Goal: Task Accomplishment & Management: Complete application form

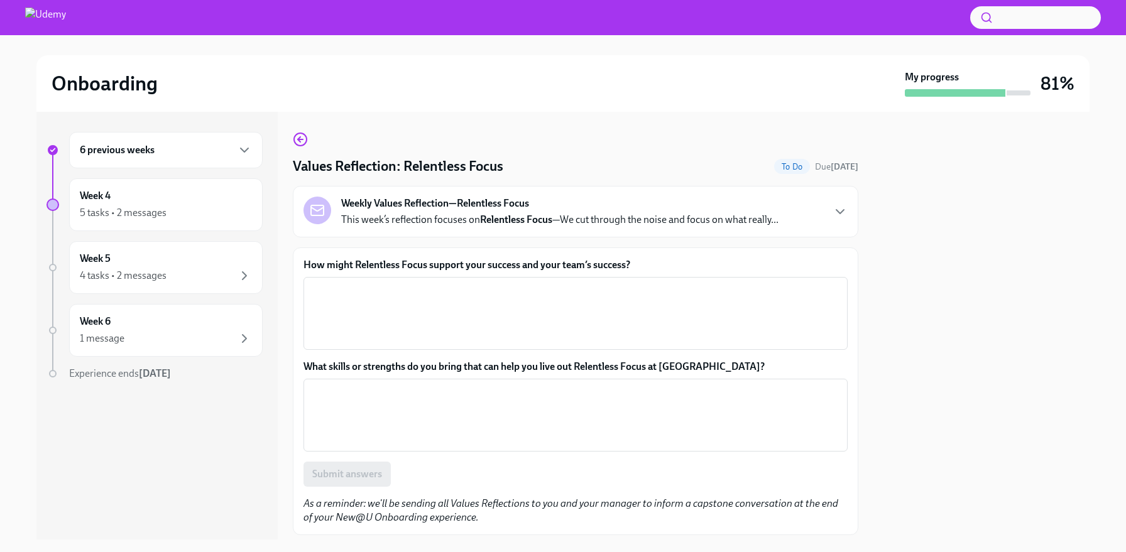
click at [309, 151] on div "Values Reflection: Relentless Focus To Do Due [DATE] Weekly Values Reflection—R…" at bounding box center [575, 333] width 565 height 403
click at [307, 146] on icon "button" at bounding box center [300, 139] width 15 height 15
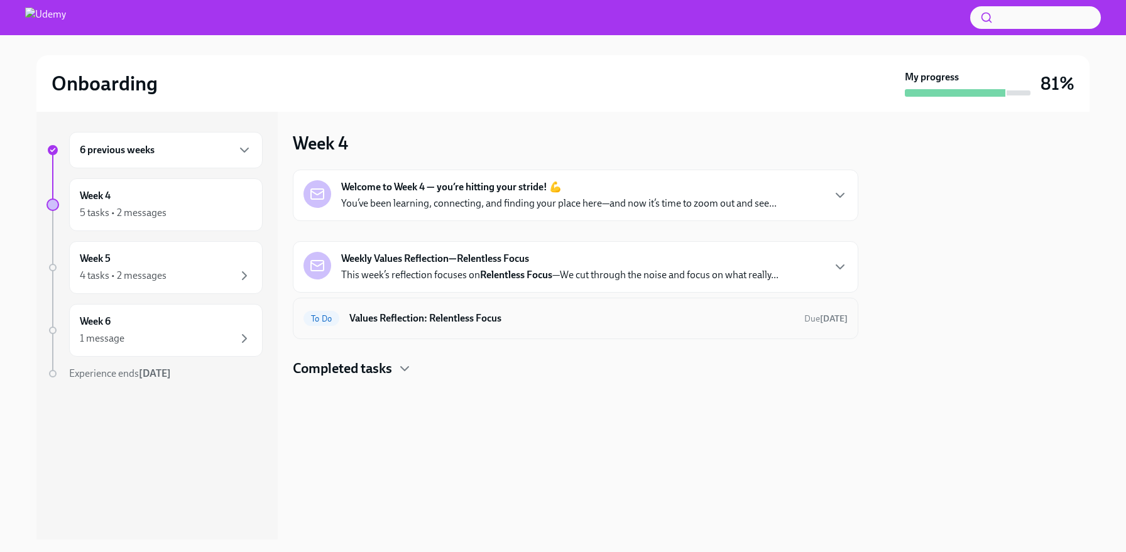
click at [574, 320] on h6 "Values Reflection: Relentless Focus" at bounding box center [571, 319] width 445 height 14
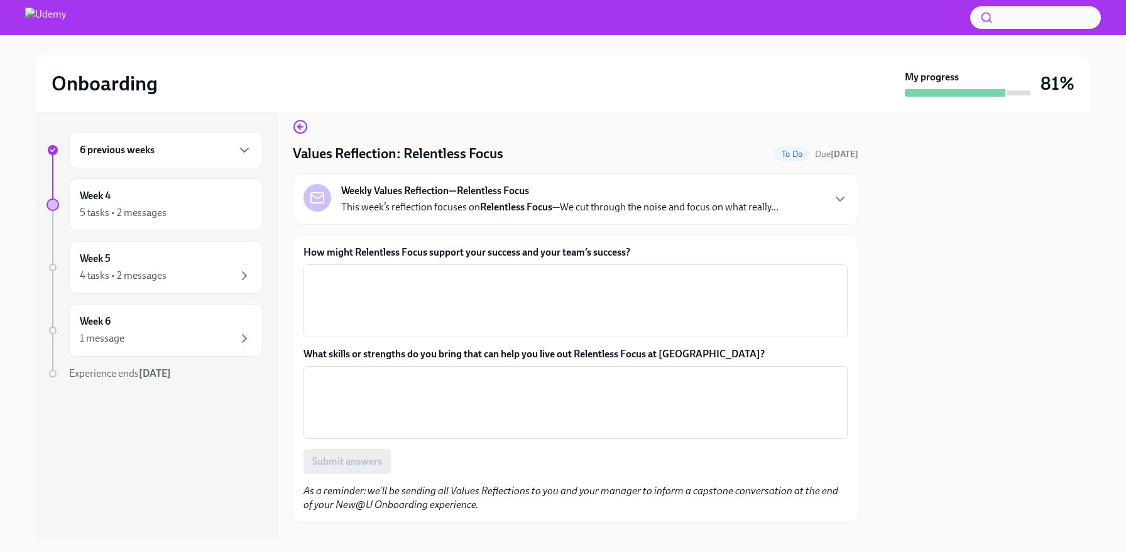
scroll to position [36, 0]
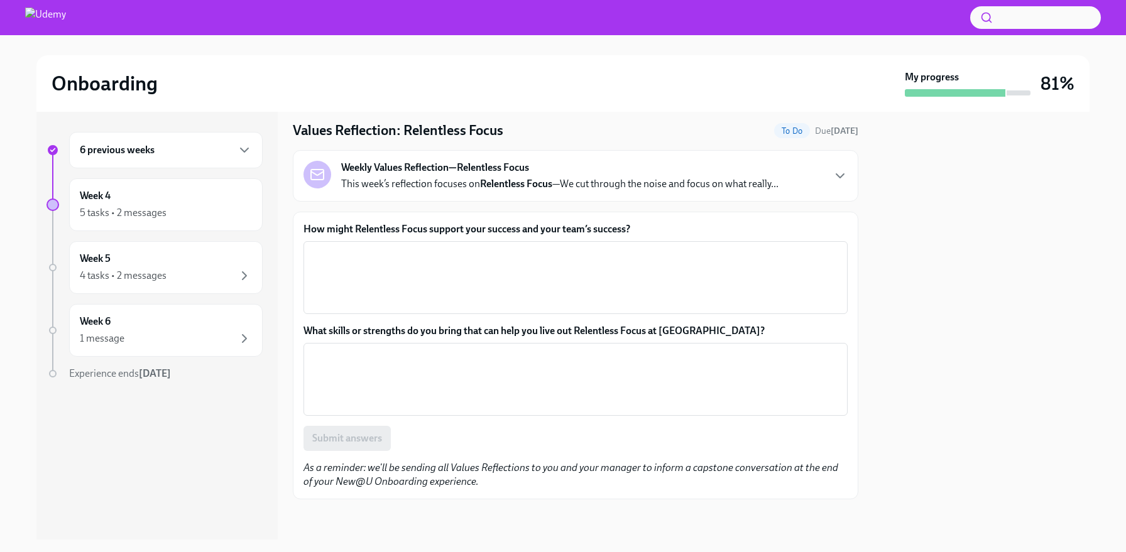
drag, startPoint x: 966, startPoint y: 139, endPoint x: 878, endPoint y: 70, distance: 112.0
click at [967, 139] on div at bounding box center [981, 326] width 216 height 428
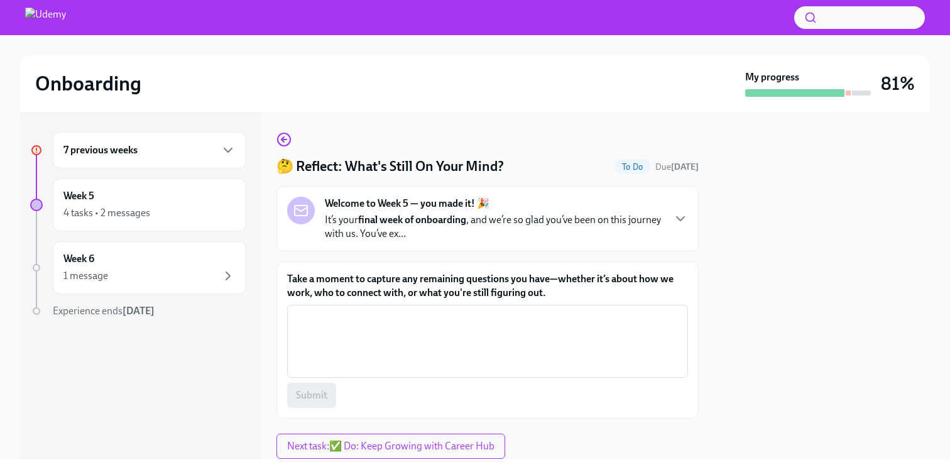
click at [198, 152] on div "7 previous weeks" at bounding box center [149, 150] width 172 height 15
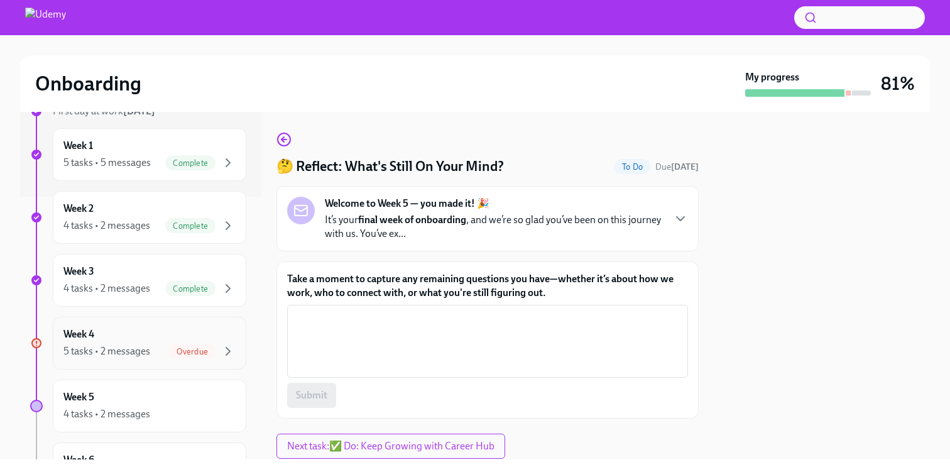
scroll to position [265, 0]
click at [183, 346] on span "Overdue" at bounding box center [192, 348] width 46 height 9
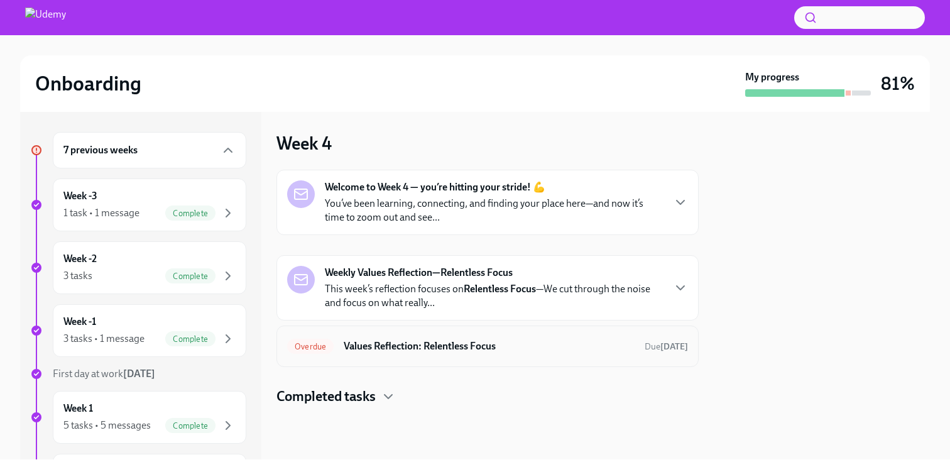
click at [419, 363] on div "Overdue Values Reflection: Relentless Focus Due today" at bounding box center [487, 345] width 422 height 41
click at [423, 354] on div "Overdue Values Reflection: Relentless Focus Due today" at bounding box center [487, 346] width 401 height 20
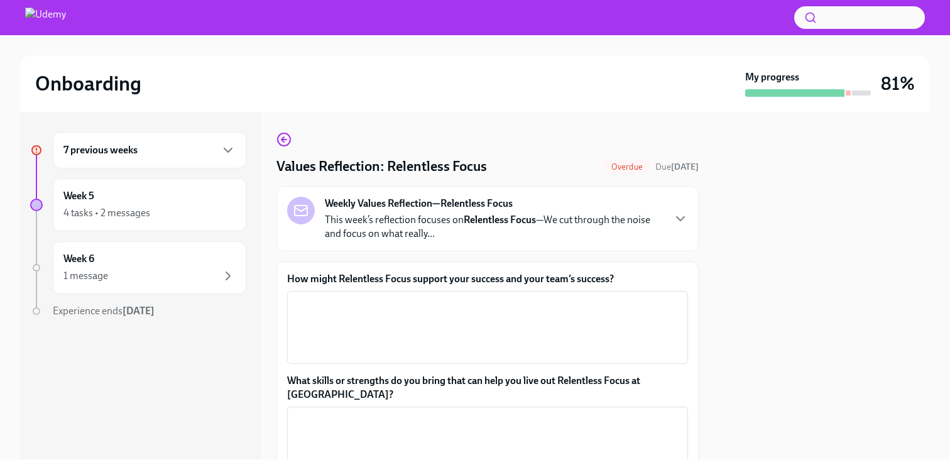
click at [863, 344] on div at bounding box center [822, 285] width 216 height 347
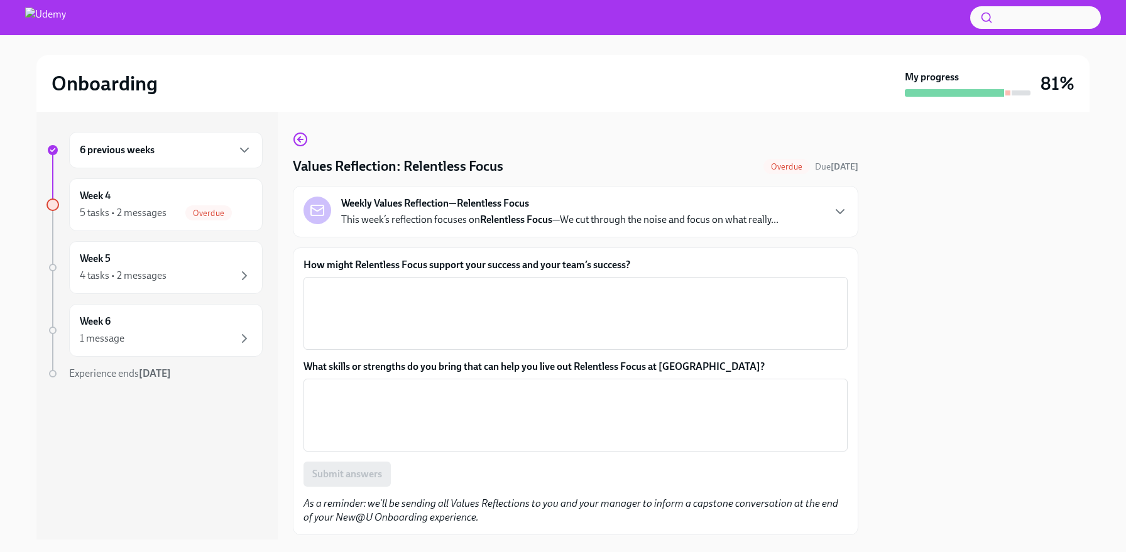
scroll to position [36, 0]
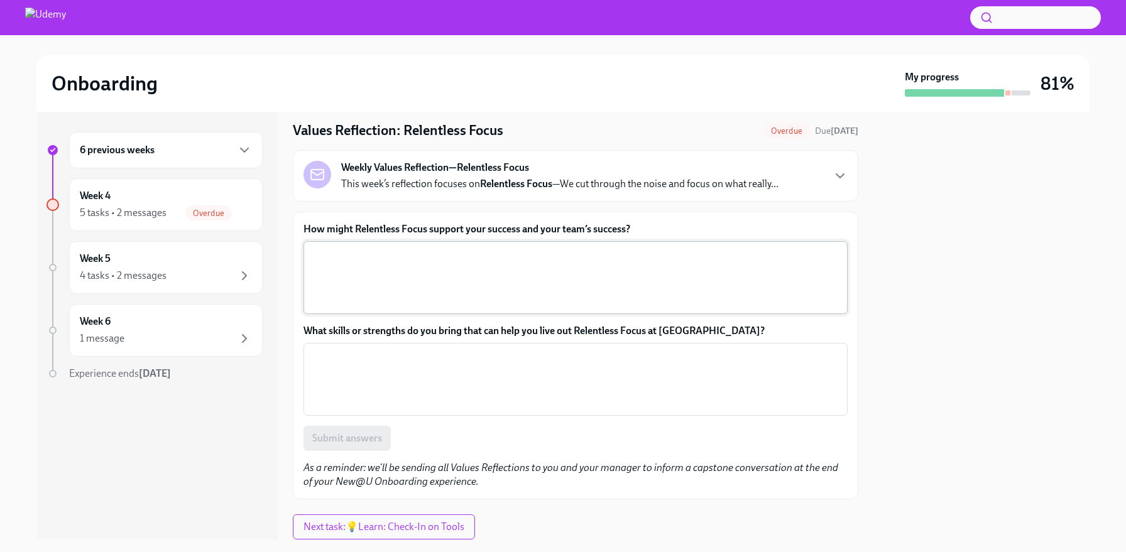
click at [677, 256] on textarea "How might Relentless Focus support your success and your team’s success?" at bounding box center [575, 278] width 529 height 60
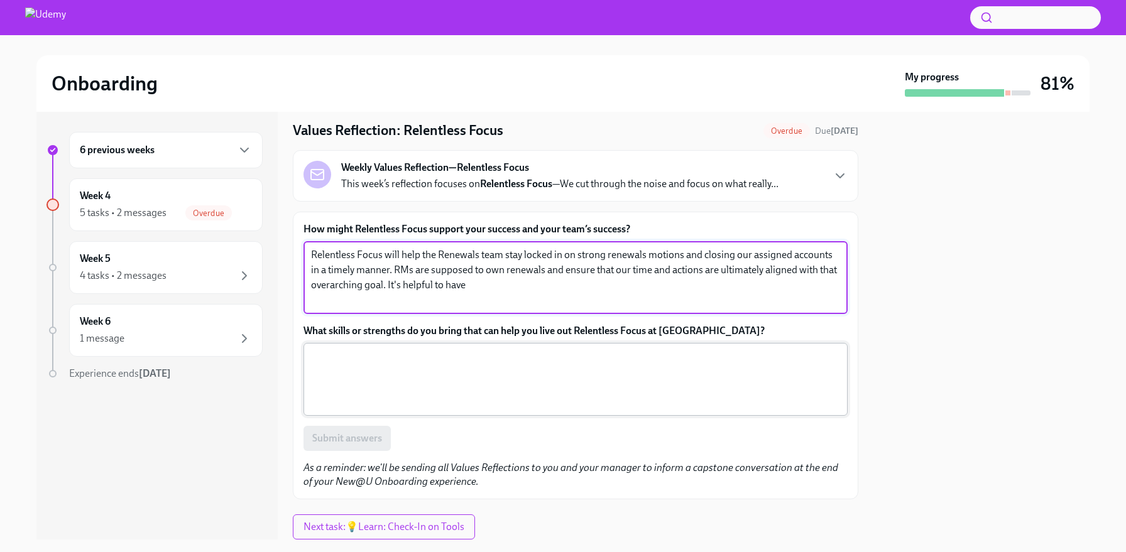
click at [775, 384] on textarea "What skills or strengths do you bring that can help you live out Relentless Foc…" at bounding box center [575, 379] width 529 height 60
drag, startPoint x: 507, startPoint y: 288, endPoint x: 410, endPoint y: 290, distance: 97.4
click at [410, 290] on textarea "Relentless Focus will help the Renewals team stay locked in on strong renewals …" at bounding box center [575, 278] width 529 height 60
drag, startPoint x: 440, startPoint y: 286, endPoint x: 407, endPoint y: 284, distance: 32.8
click at [407, 284] on textarea "Relentless Focus will help the Renewals team stay locked in on strong renewals …" at bounding box center [575, 278] width 529 height 60
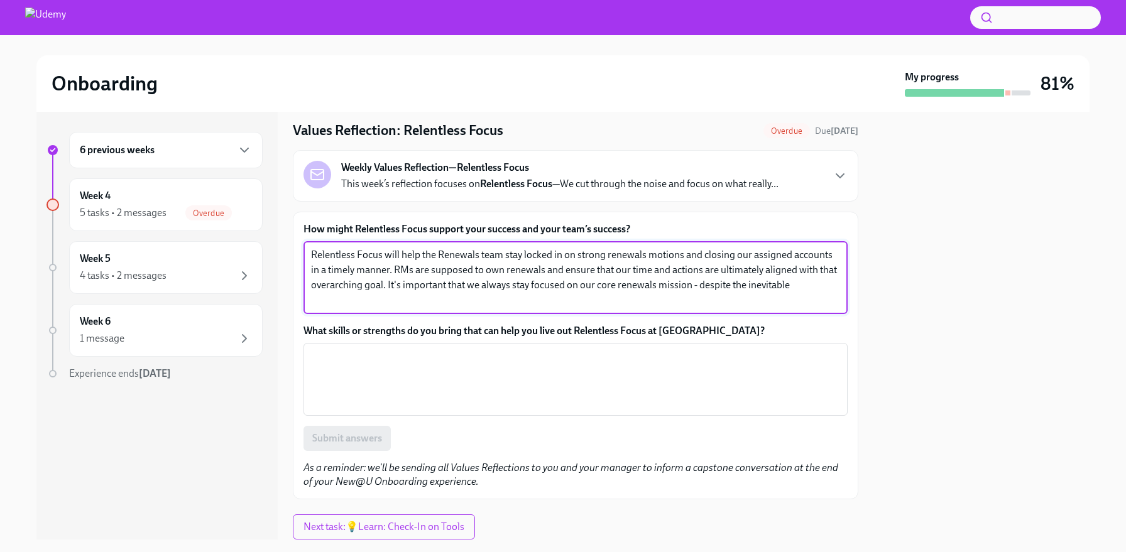
click at [822, 281] on textarea "Relentless Focus will help the Renewals team stay locked in on strong renewals …" at bounding box center [575, 278] width 529 height 60
type textarea "Relentless Focus will help the Renewals team stay locked in on strong renewals …"
click at [636, 373] on textarea "What skills or strengths do you bring that can help you live out Relentless Foc…" at bounding box center [575, 379] width 529 height 60
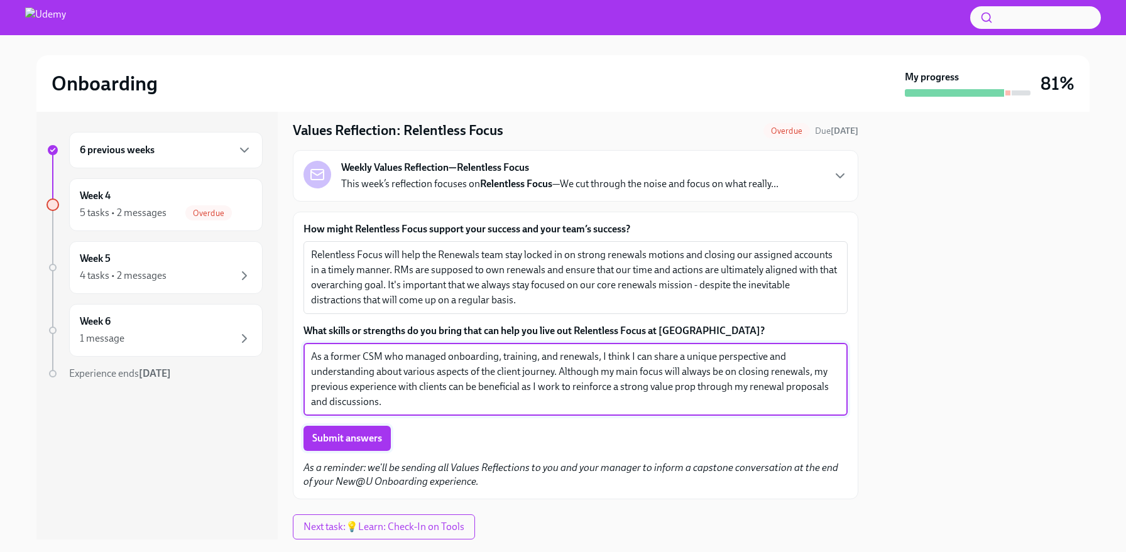
type textarea "As a former CSM who managed onboarding, training, and renewals, I think I can s…"
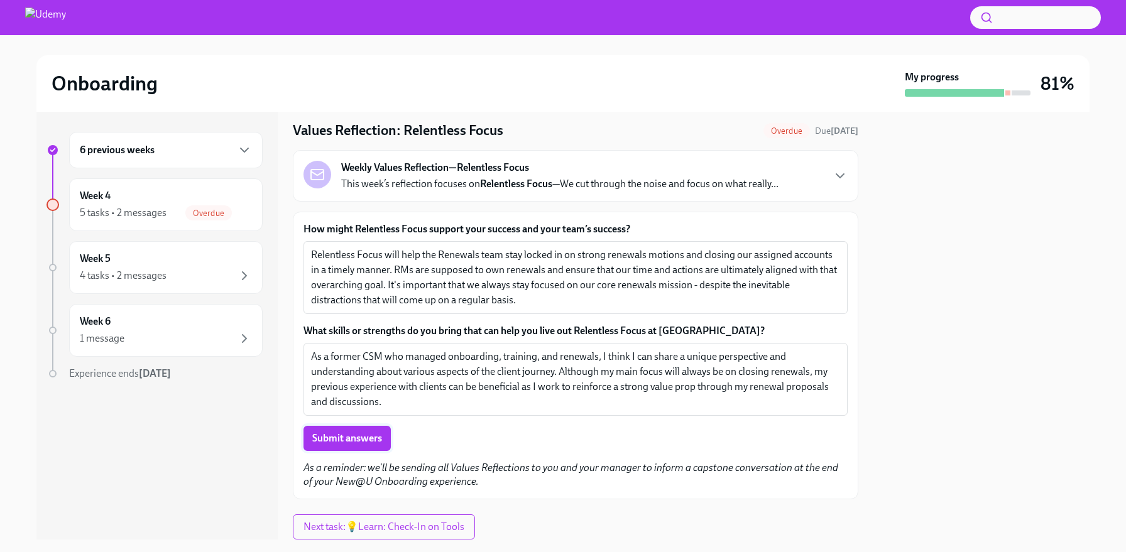
click at [359, 439] on span "Submit answers" at bounding box center [347, 438] width 70 height 13
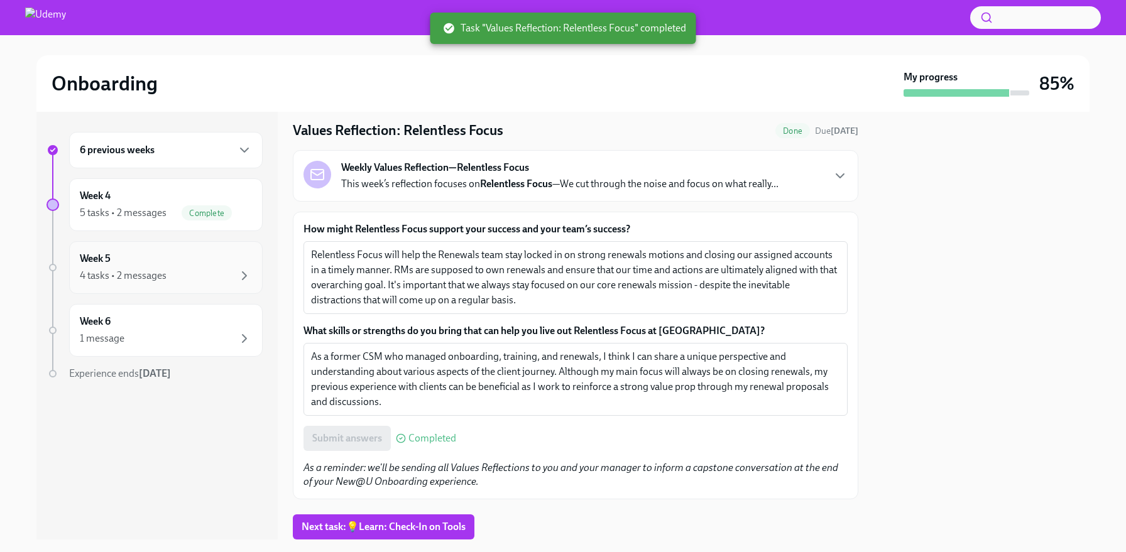
click at [136, 262] on div "Week 5 4 tasks • 2 messages" at bounding box center [166, 267] width 172 height 31
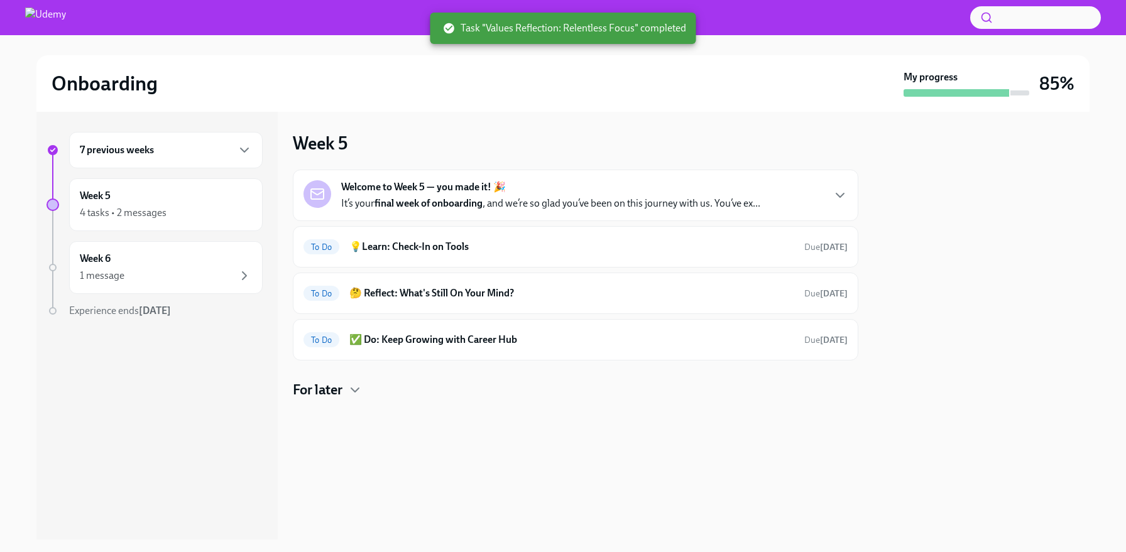
click at [775, 195] on div "Welcome to Week 5 — you made it! 🎉 It’s your final week of onboarding , and we’…" at bounding box center [575, 195] width 544 height 30
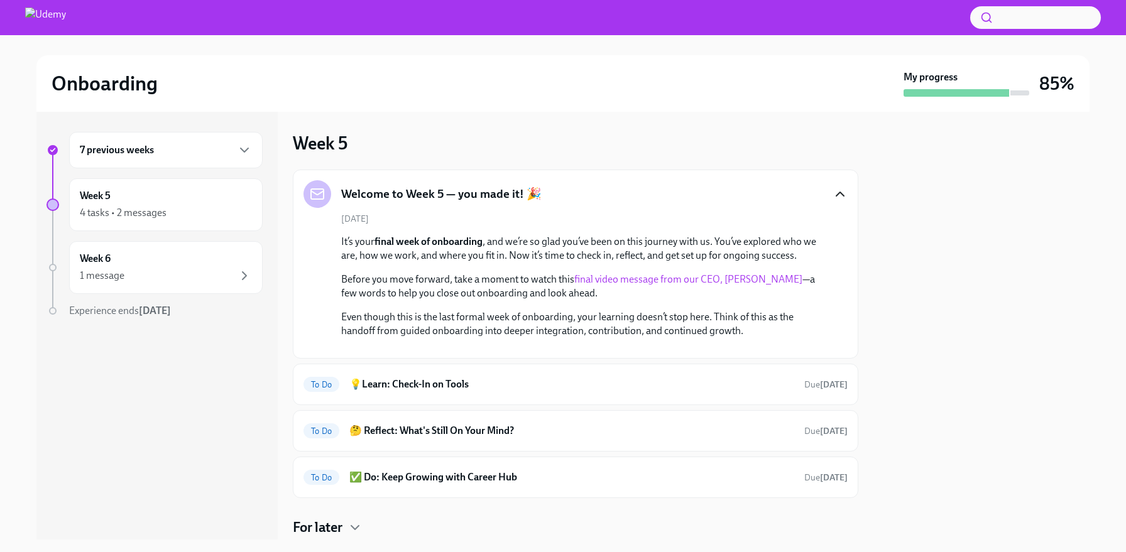
click at [832, 190] on icon "button" at bounding box center [839, 194] width 15 height 15
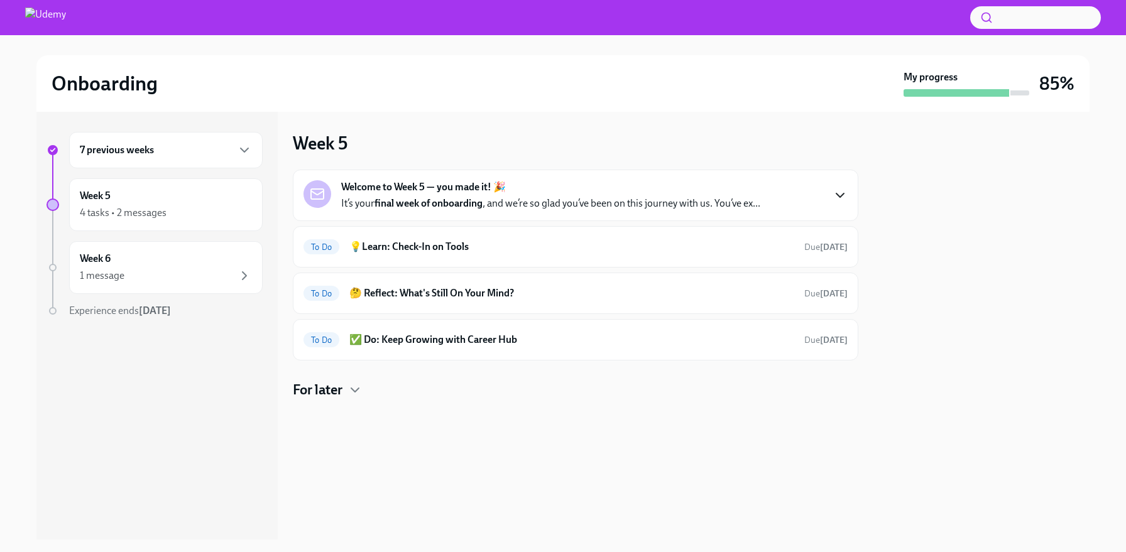
click at [743, 205] on p "It’s your final week of onboarding , and we’re so glad you’ve been on this jour…" at bounding box center [550, 204] width 419 height 14
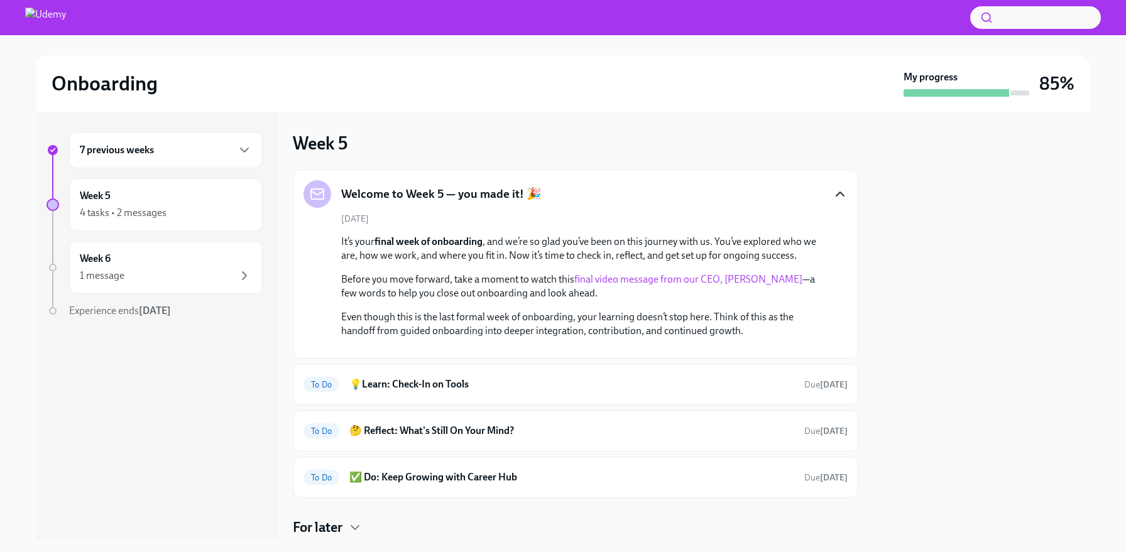
click at [759, 188] on div "Welcome to Week 5 — you made it! 🎉" at bounding box center [575, 194] width 544 height 28
click at [858, 182] on div "Week 5 Welcome to Week 5 — you made it! 🎉 [DATE] It’s your final week of onboar…" at bounding box center [575, 326] width 565 height 428
click at [847, 185] on div "Welcome to Week 5 — you made it! 🎉 [DATE] It’s your final week of onboarding , …" at bounding box center [575, 264] width 565 height 189
click at [840, 187] on div "Welcome to Week 5 — you made it! 🎉 [DATE] It’s your final week of onboarding , …" at bounding box center [575, 264] width 565 height 189
click at [832, 187] on icon "button" at bounding box center [839, 194] width 15 height 15
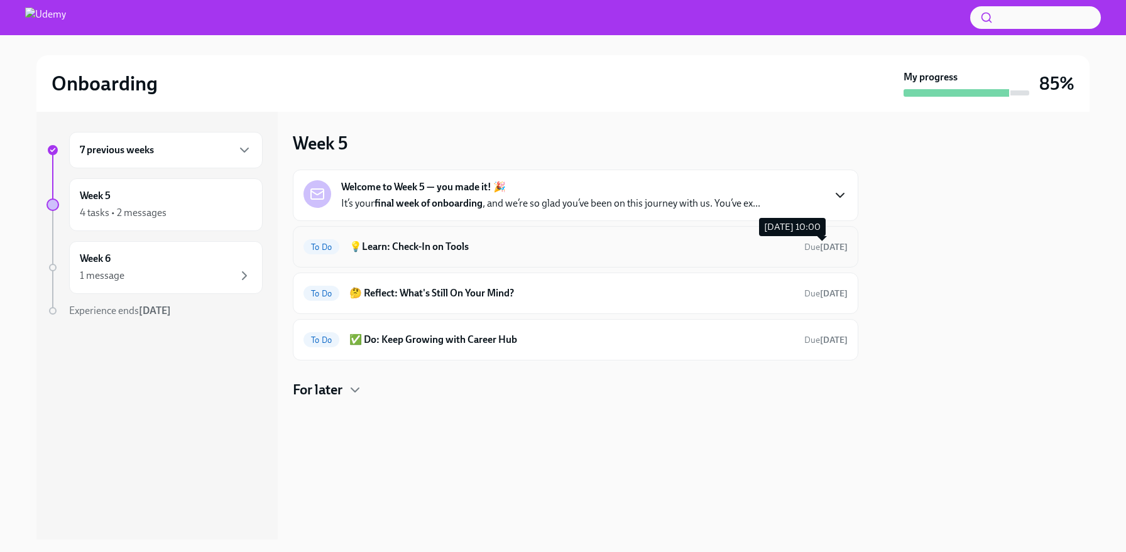
click at [805, 246] on span "Due in 4 days" at bounding box center [825, 247] width 43 height 11
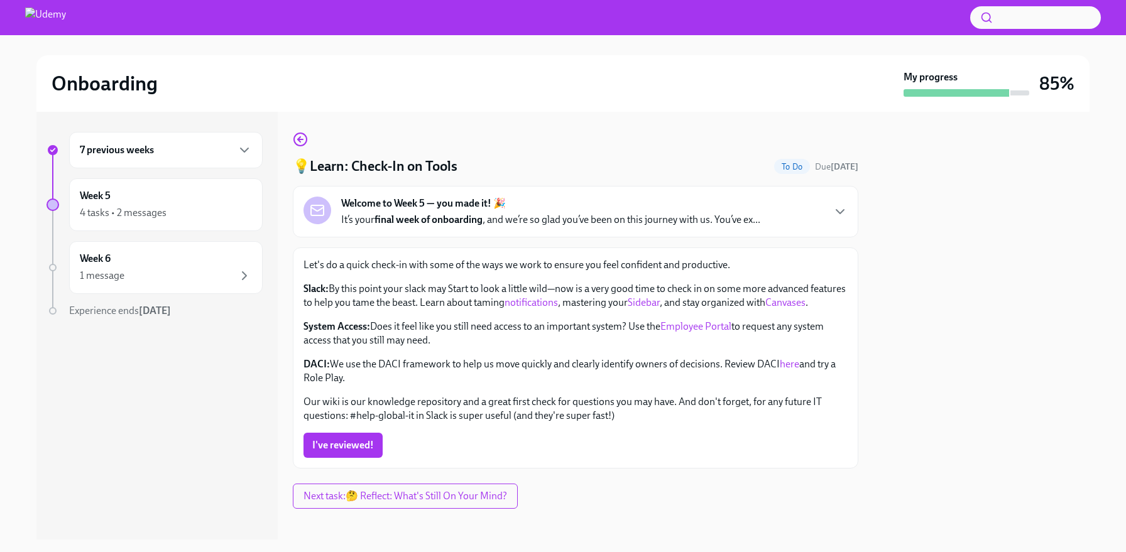
drag, startPoint x: 954, startPoint y: 335, endPoint x: 881, endPoint y: 324, distance: 73.7
click at [954, 335] on div at bounding box center [981, 326] width 216 height 428
click at [669, 310] on p "Slack: By this point your slack may Start to look a little wild—now is a very g…" at bounding box center [575, 296] width 544 height 28
click at [978, 358] on div at bounding box center [981, 326] width 216 height 428
click at [466, 202] on strong "Welcome to Week 5 — you made it! 🎉" at bounding box center [423, 204] width 165 height 14
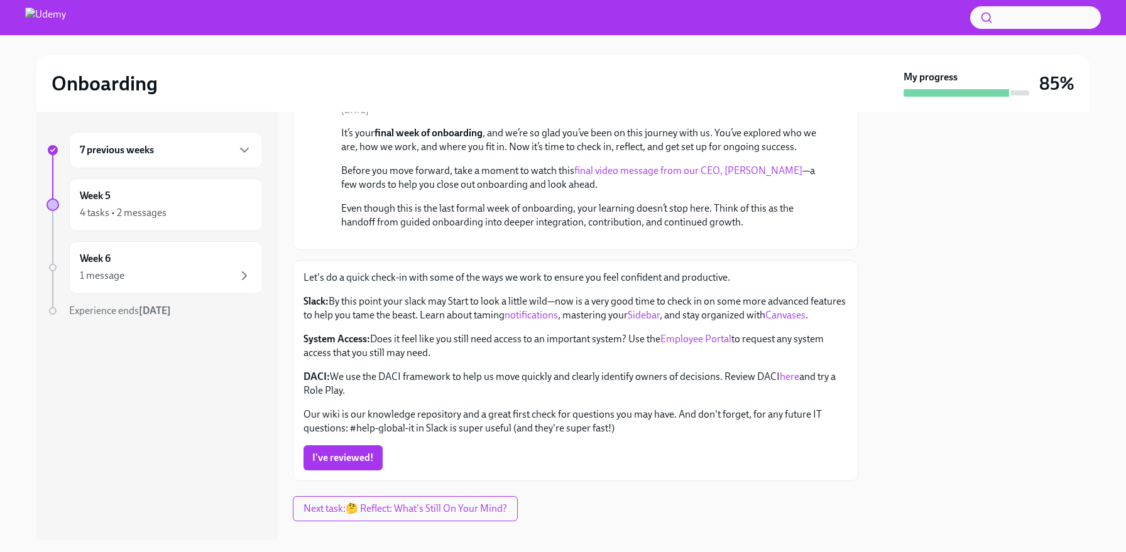
scroll to position [124, 0]
click at [717, 166] on link "final video message from our CEO, Hugo Sarrazin" at bounding box center [688, 171] width 228 height 12
click at [980, 355] on div at bounding box center [981, 326] width 216 height 428
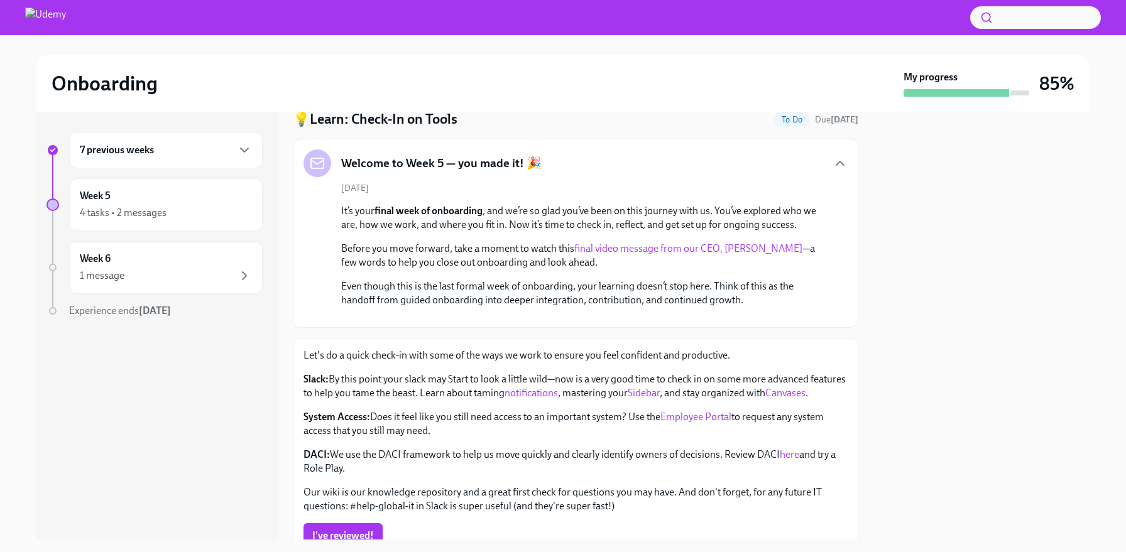
scroll to position [0, 0]
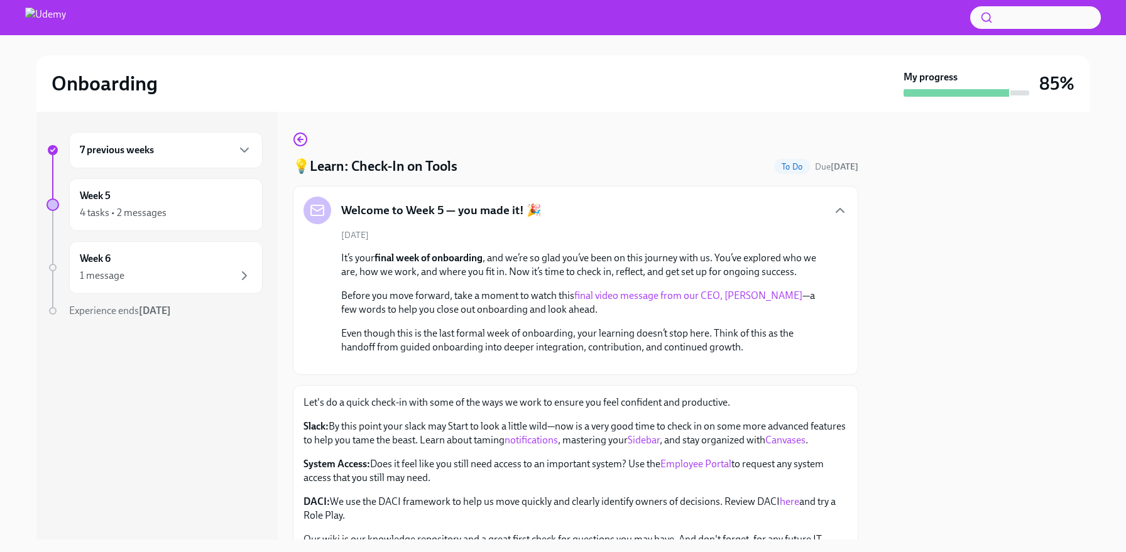
click at [819, 206] on div "Welcome to Week 5 — you made it! 🎉" at bounding box center [575, 211] width 544 height 28
click at [832, 205] on icon "button" at bounding box center [839, 210] width 15 height 15
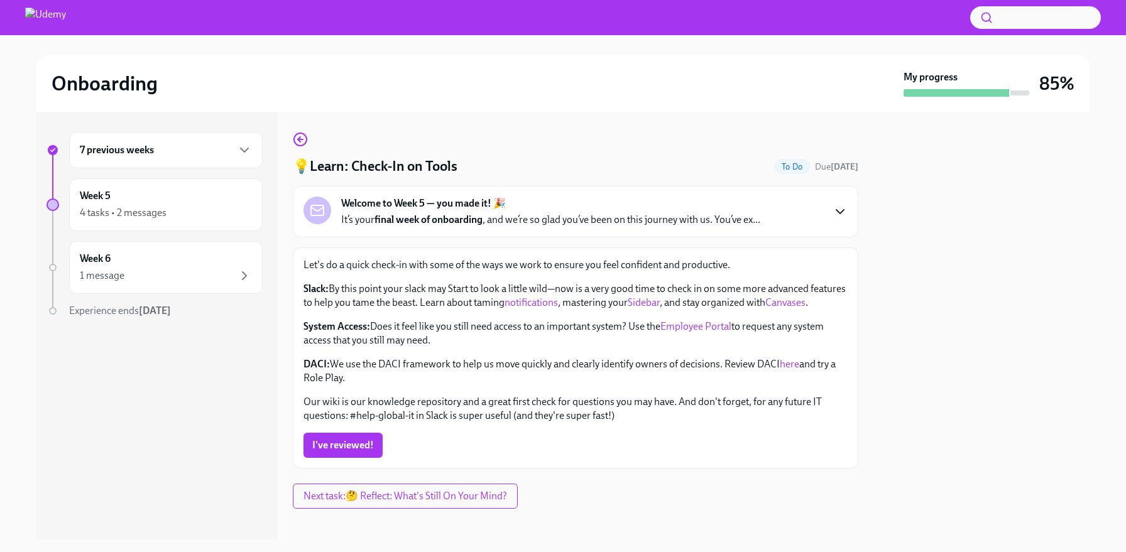
click at [363, 452] on span "I've reviewed!" at bounding box center [343, 445] width 62 height 13
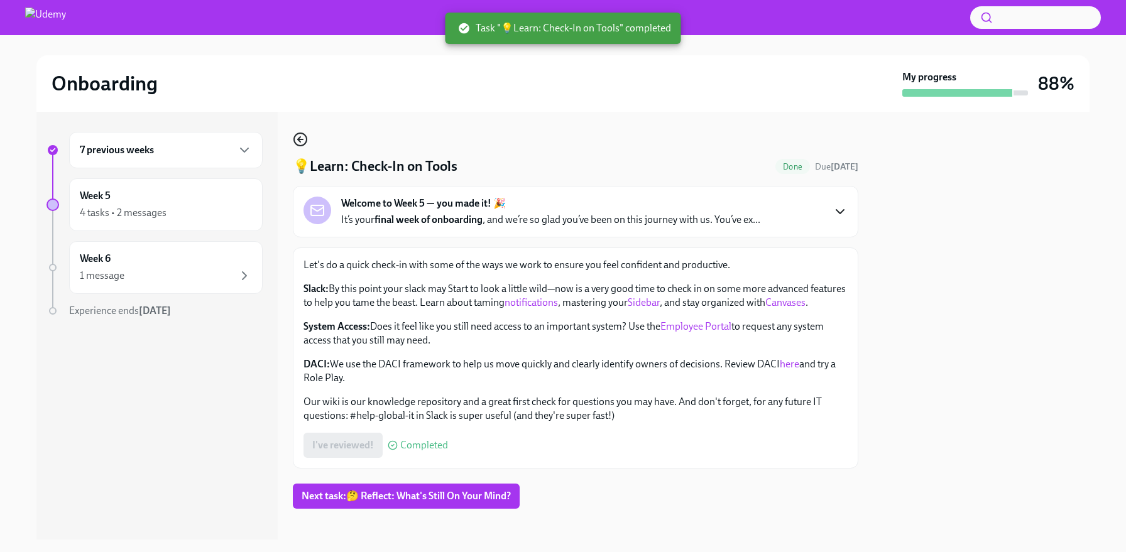
click at [296, 138] on icon "button" at bounding box center [300, 139] width 15 height 15
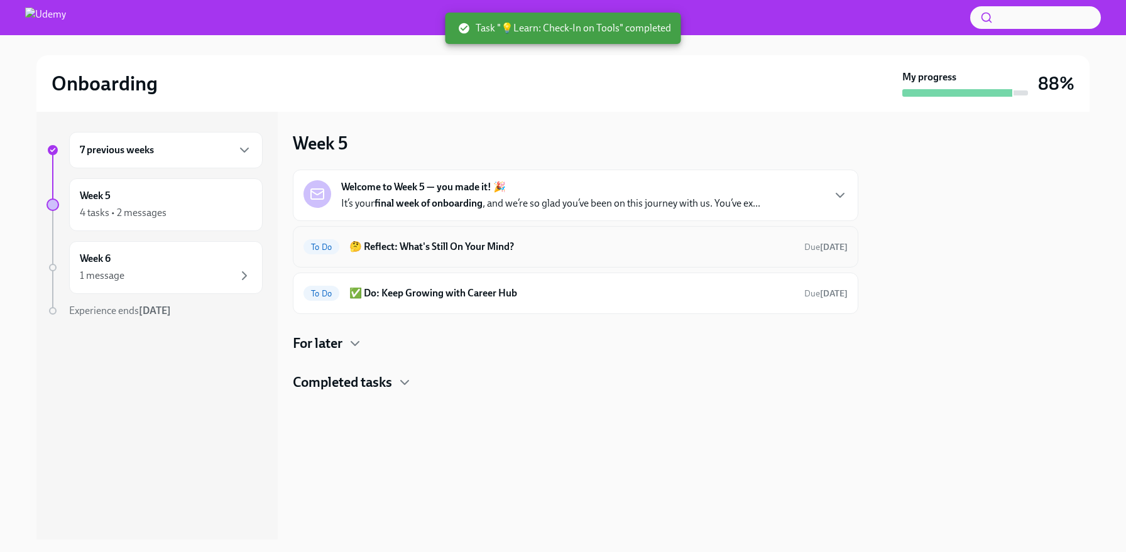
click at [532, 252] on h6 "🤔 Reflect: What's Still On Your Mind?" at bounding box center [571, 247] width 445 height 14
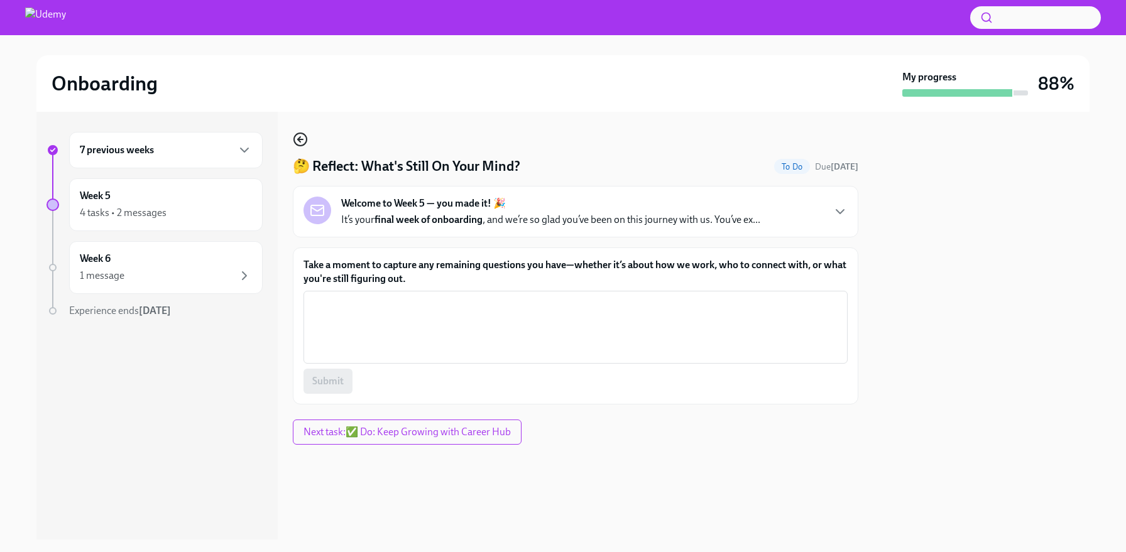
click at [303, 141] on icon "button" at bounding box center [300, 139] width 15 height 15
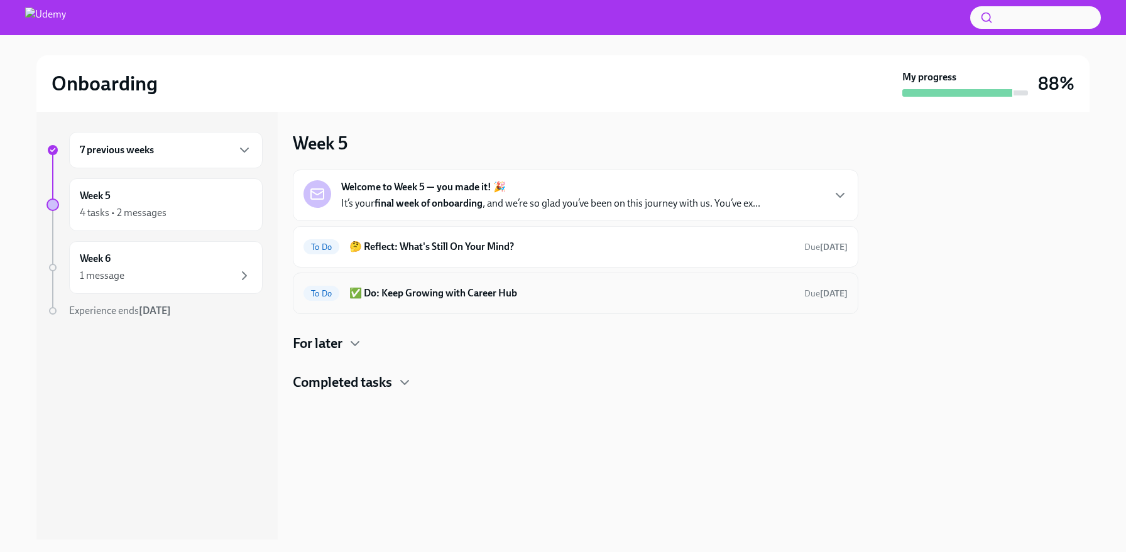
click at [530, 305] on div "To Do ✅ Do: Keep Growing with Career Hub Due in 4 days" at bounding box center [575, 293] width 565 height 41
click at [528, 297] on h6 "✅ Do: Keep Growing with Career Hub" at bounding box center [571, 293] width 445 height 14
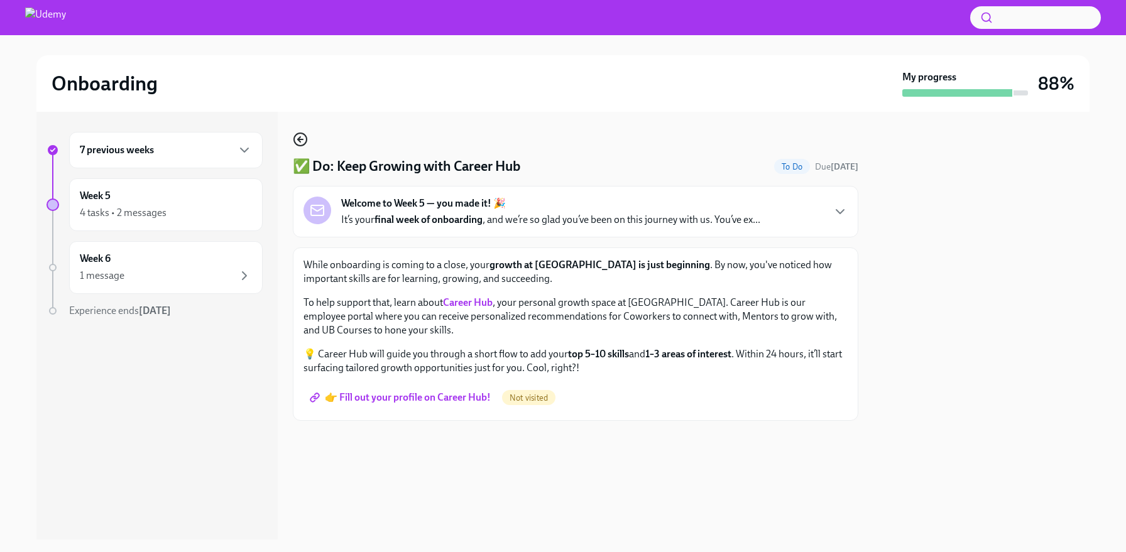
click at [297, 143] on icon "button" at bounding box center [300, 139] width 15 height 15
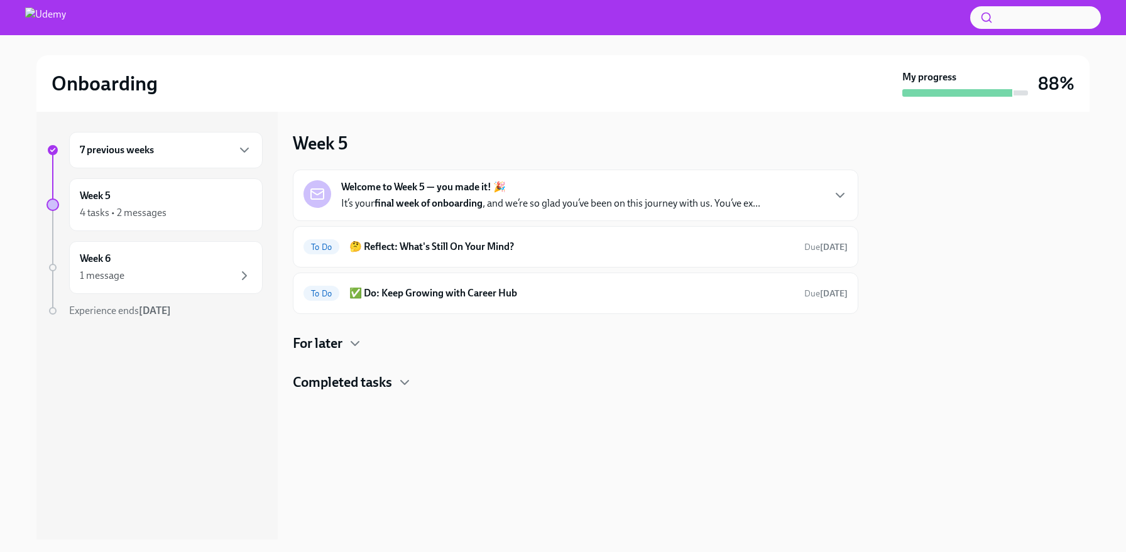
click at [981, 409] on div at bounding box center [981, 326] width 216 height 428
